Goal: Task Accomplishment & Management: Complete application form

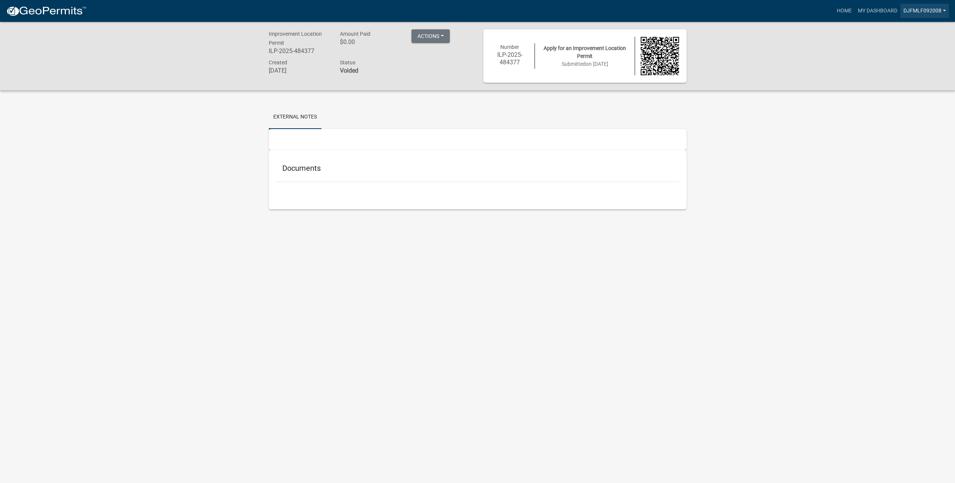
click at [943, 11] on link "djfmlf092008" at bounding box center [924, 11] width 49 height 14
click at [916, 30] on link "Account" at bounding box center [919, 31] width 60 height 18
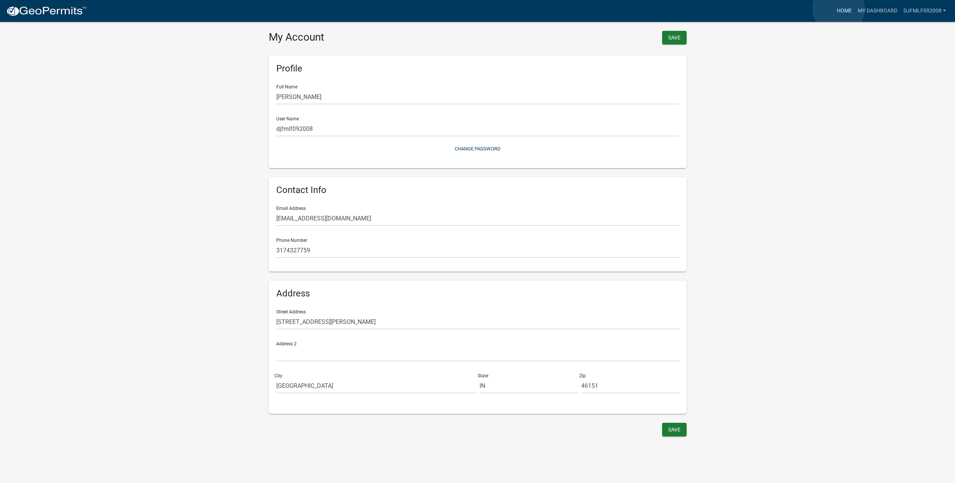
click at [839, 9] on link "Home" at bounding box center [844, 11] width 21 height 14
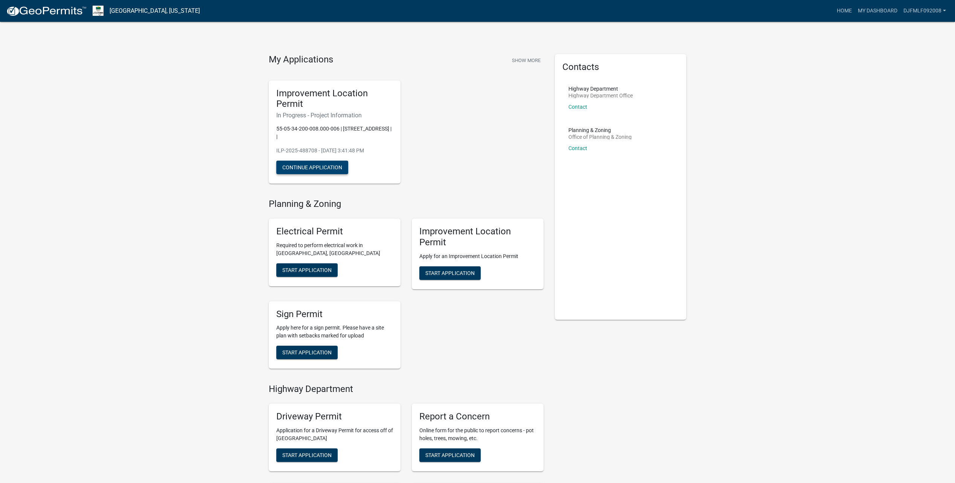
click at [315, 161] on button "Continue Application" at bounding box center [312, 168] width 72 height 14
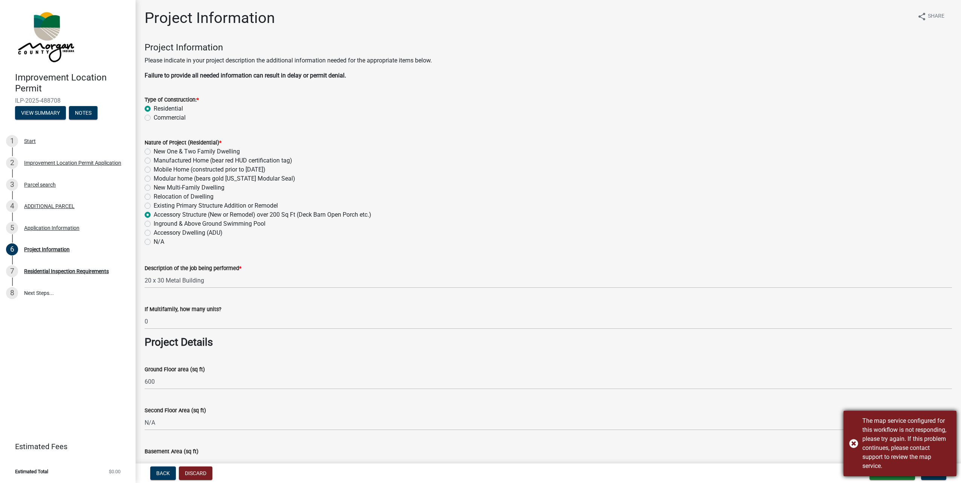
click at [853, 444] on div "The map service configured for this workflow is not responding, please try agai…" at bounding box center [899, 443] width 113 height 65
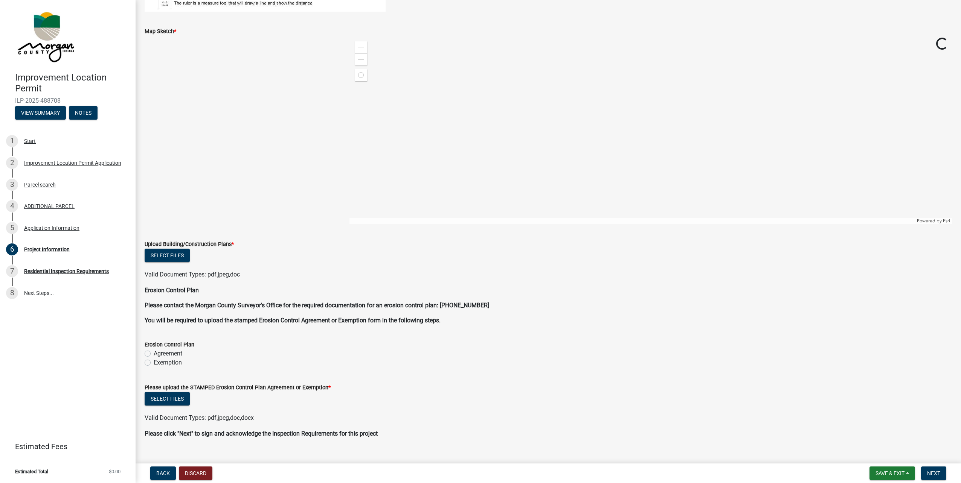
scroll to position [1353, 0]
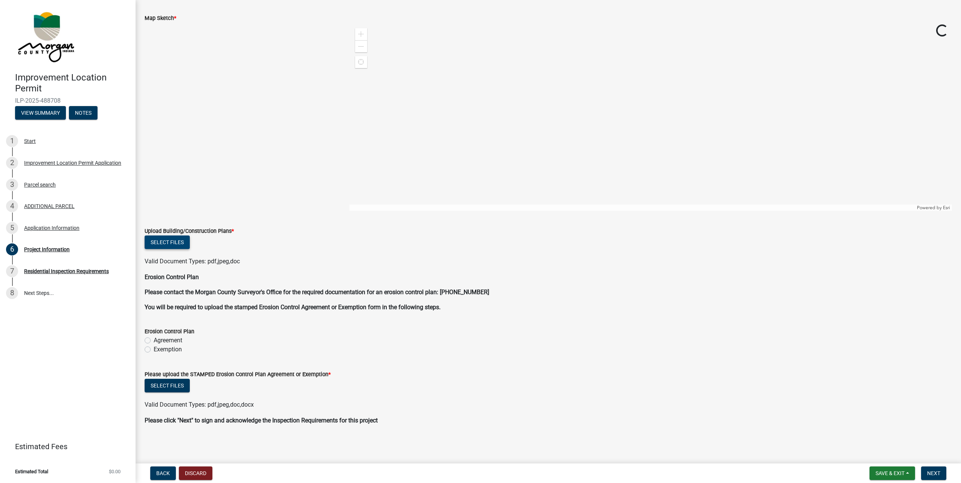
click at [172, 242] on button "Select files" at bounding box center [167, 243] width 45 height 14
click at [172, 239] on button "Select files" at bounding box center [167, 243] width 45 height 14
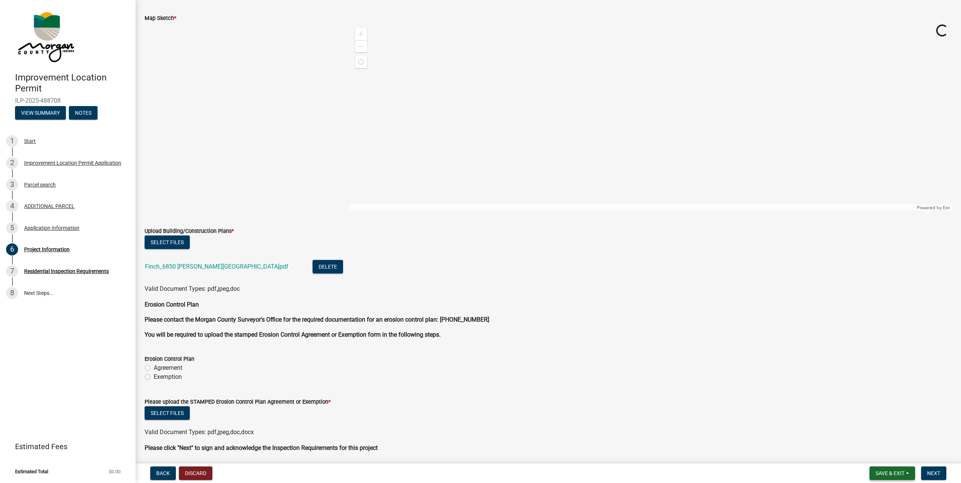
click at [888, 473] on span "Save & Exit" at bounding box center [889, 474] width 29 height 6
click at [880, 432] on button "Save" at bounding box center [884, 436] width 60 height 18
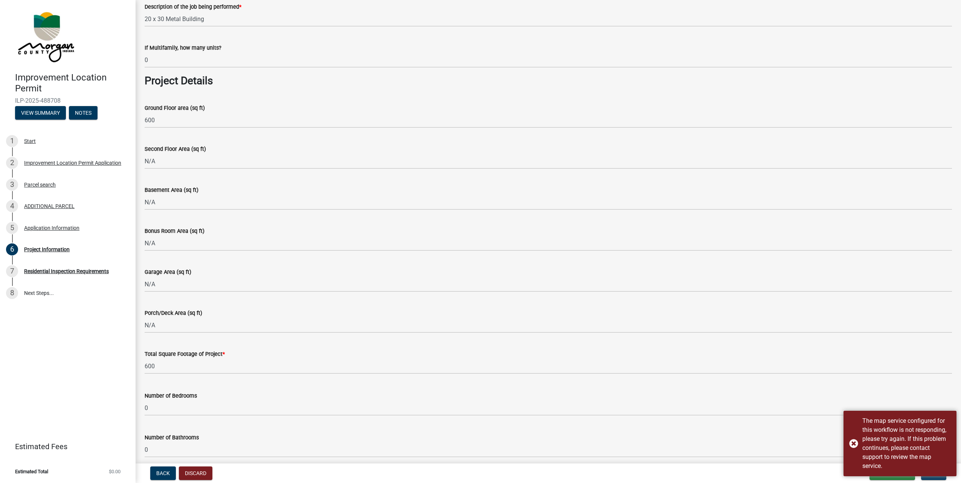
scroll to position [263, 0]
